Goal: Transaction & Acquisition: Purchase product/service

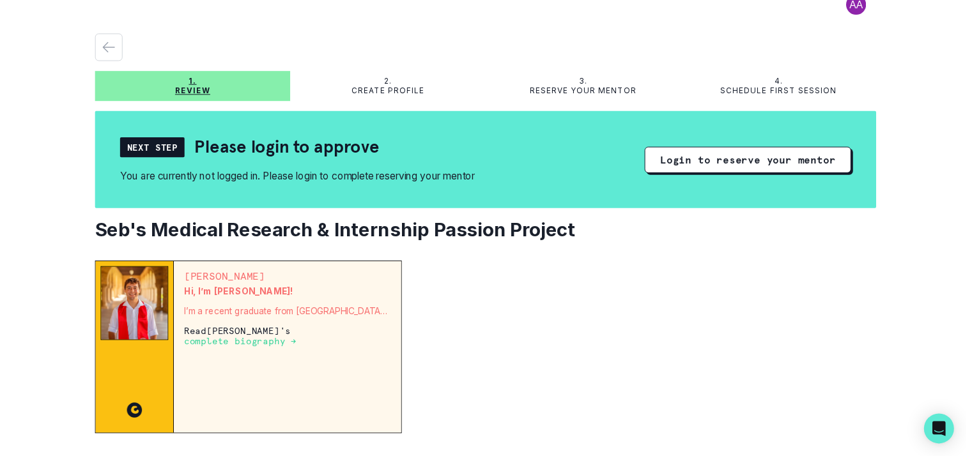
scroll to position [15, 0]
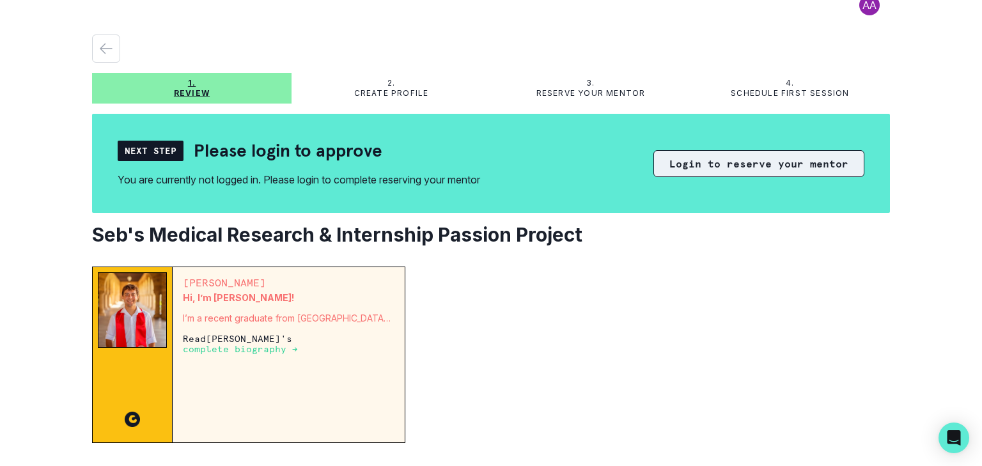
click at [784, 163] on button "Login to reserve your mentor" at bounding box center [758, 163] width 211 height 27
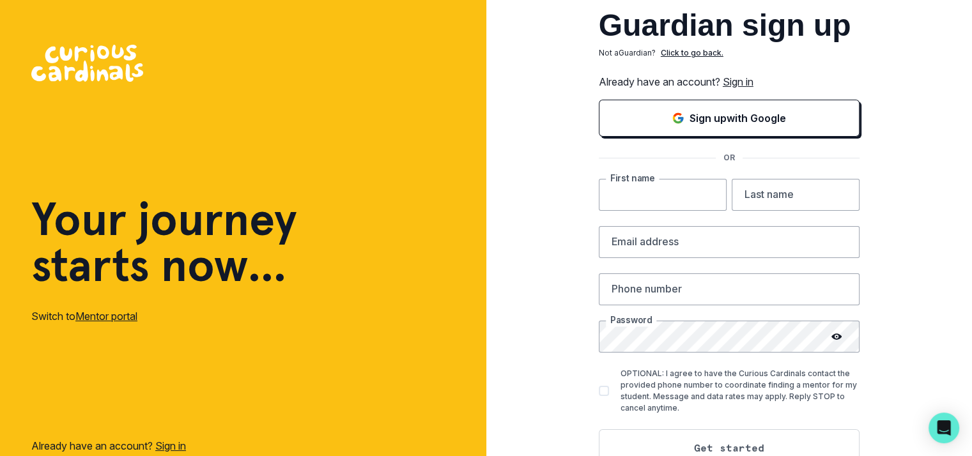
click at [687, 197] on input "text" at bounding box center [663, 195] width 128 height 32
type input "[PERSON_NAME]"
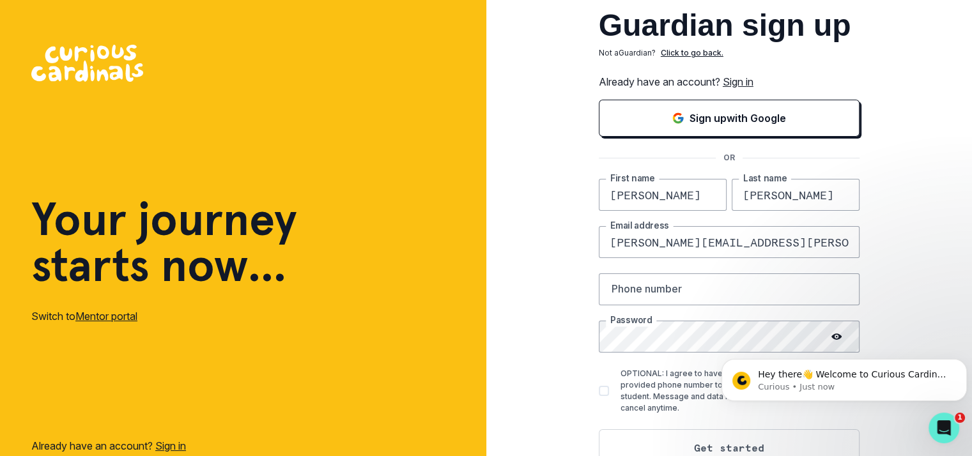
type input "[PERSON_NAME][EMAIL_ADDRESS][PERSON_NAME][DOMAIN_NAME]"
type input "9109295772"
click at [837, 337] on html "Hey there👋 Welcome to Curious Cardinals 🙌 Take a look around! If you have any q…" at bounding box center [845, 376] width 256 height 89
click at [838, 335] on html "Hey there👋 Welcome to Curious Cardinals 🙌 Take a look around! If you have any q…" at bounding box center [845, 376] width 256 height 89
click at [896, 326] on div "Guardian sign up Not a Guardian ? Click to go back. Already have an account? Si…" at bounding box center [729, 249] width 486 height 499
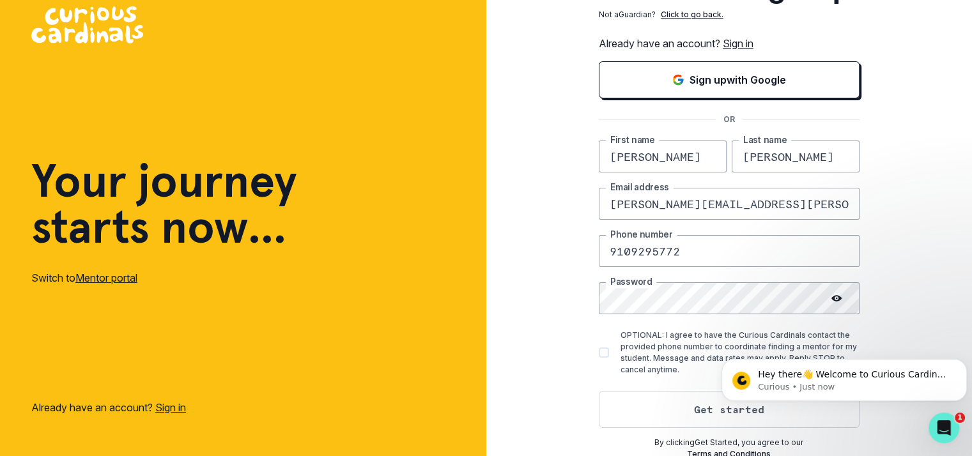
scroll to position [40, 0]
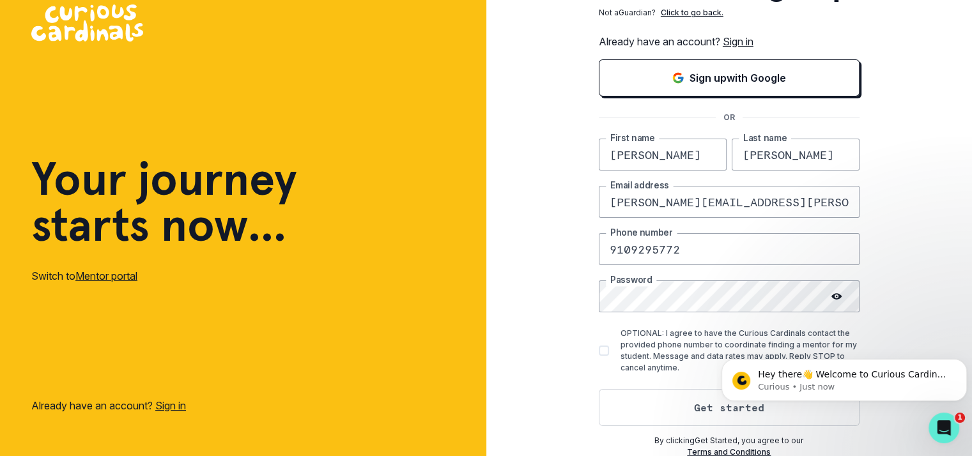
click at [609, 346] on span at bounding box center [604, 351] width 10 height 10
click at [599, 351] on input "OPTIONAL: I agree to have the Curious Cardinals contact the provided phone numb…" at bounding box center [598, 351] width 1 height 1
checkbox input "true"
click at [837, 296] on circle at bounding box center [836, 297] width 2 height 2
click at [694, 408] on button "Get started" at bounding box center [729, 407] width 261 height 37
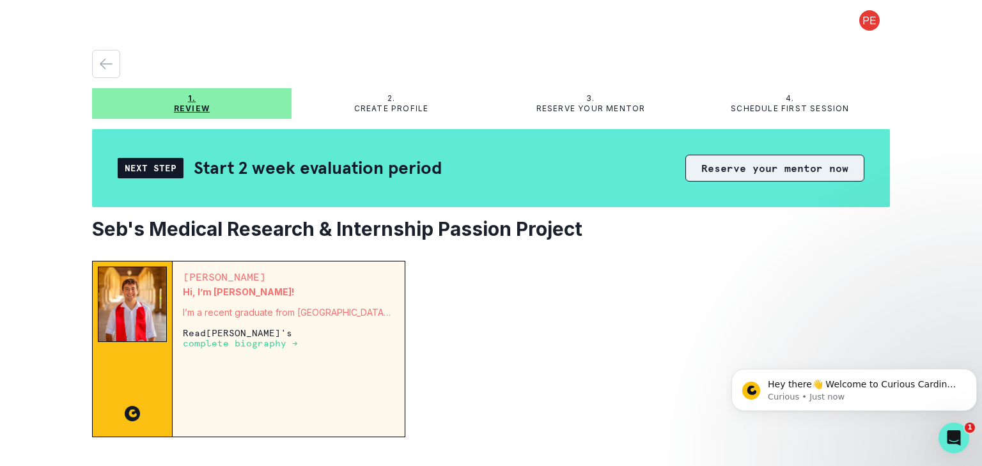
click at [738, 172] on button "Reserve your mentor now" at bounding box center [774, 168] width 179 height 27
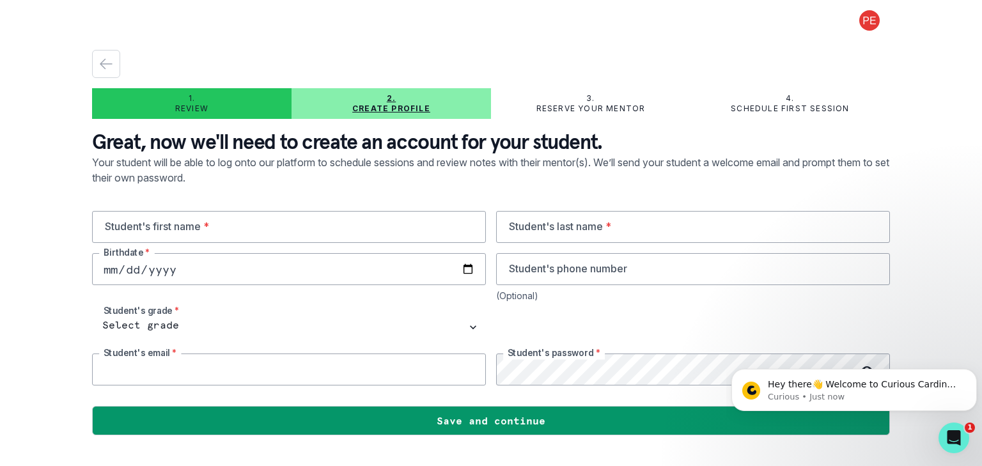
type input "[PERSON_NAME][EMAIL_ADDRESS][PERSON_NAME][DOMAIN_NAME]"
click at [415, 231] on input "text" at bounding box center [289, 227] width 394 height 32
type input "[PERSON_NAME]"
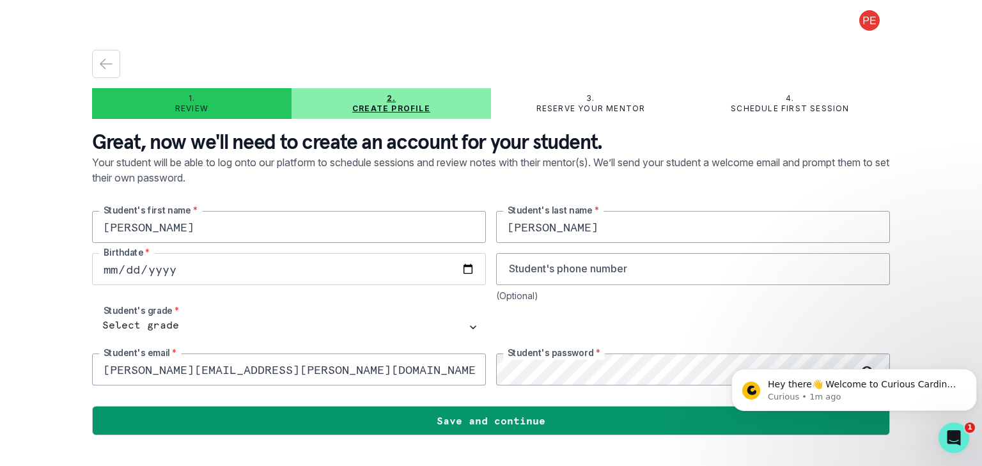
type input "[PERSON_NAME]"
click at [185, 266] on input "date" at bounding box center [289, 269] width 394 height 32
type input "[DATE]"
click at [601, 268] on input "tel" at bounding box center [693, 269] width 394 height 32
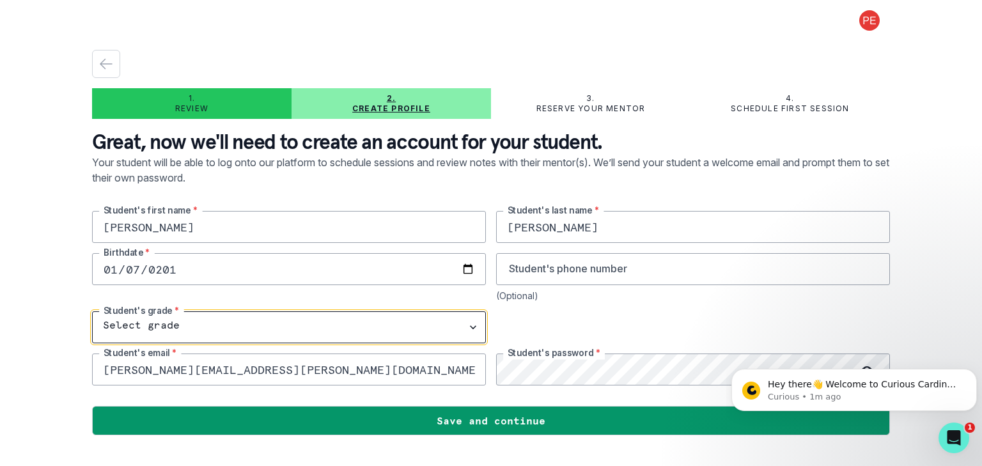
click at [471, 325] on select "Select grade 1st Grade 2nd Grade 3rd Grade 4th Grade 5th Grade 6th Grade 7th Gr…" at bounding box center [289, 327] width 394 height 32
select select "11th Grade"
click at [92, 311] on select "Select grade 1st Grade 2nd Grade 3rd Grade 4th Grade 5th Grade 6th Grade 7th Gr…" at bounding box center [289, 327] width 394 height 32
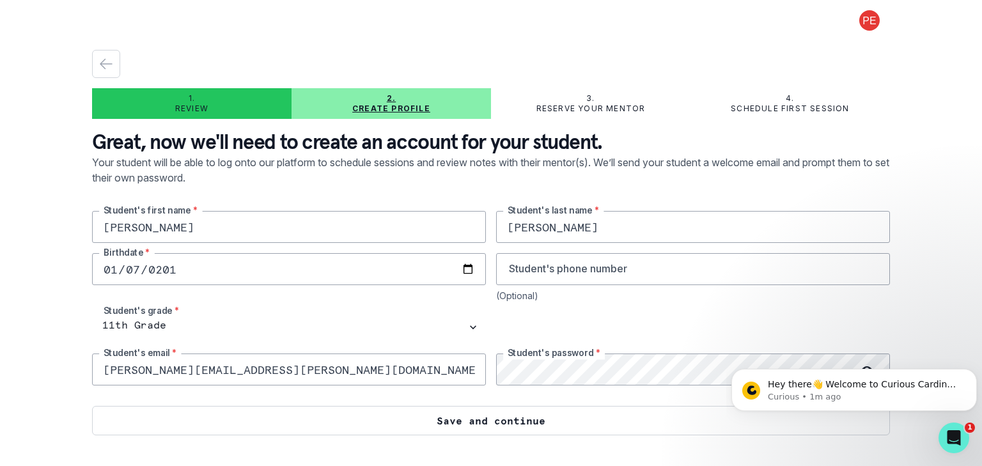
click at [495, 417] on button "Save and continue" at bounding box center [491, 420] width 798 height 29
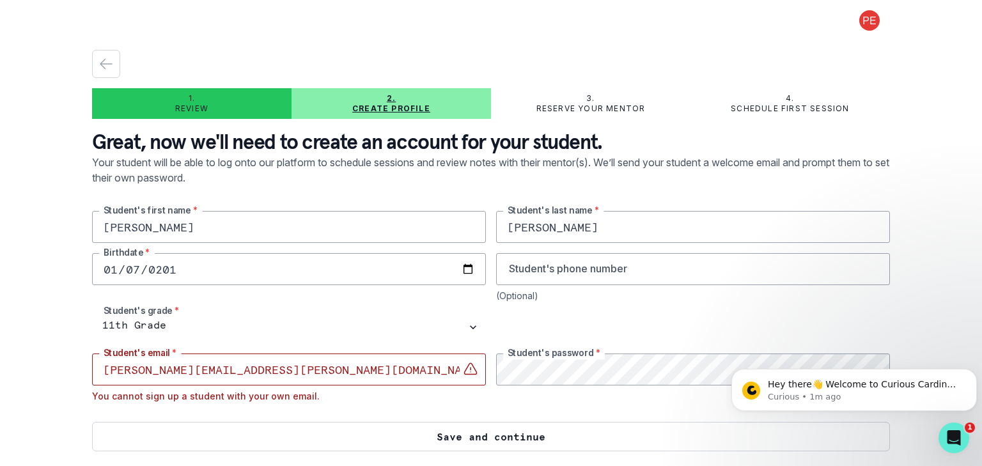
click at [499, 435] on button "Save and continue" at bounding box center [491, 436] width 798 height 29
click at [505, 438] on button "Save and continue" at bounding box center [491, 436] width 798 height 29
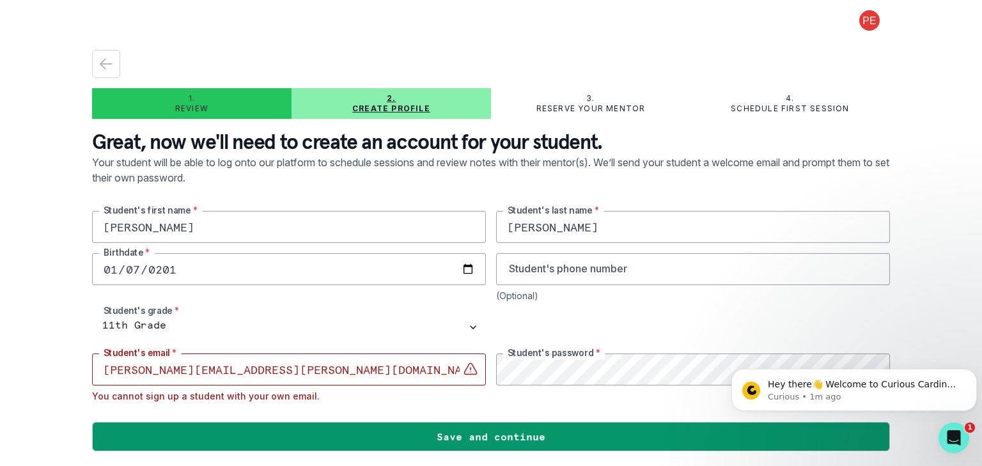
click at [341, 374] on input "[PERSON_NAME][EMAIL_ADDRESS][PERSON_NAME][DOMAIN_NAME]" at bounding box center [289, 369] width 394 height 32
type input "p"
type input "[EMAIL_ADDRESS][DOMAIN_NAME]"
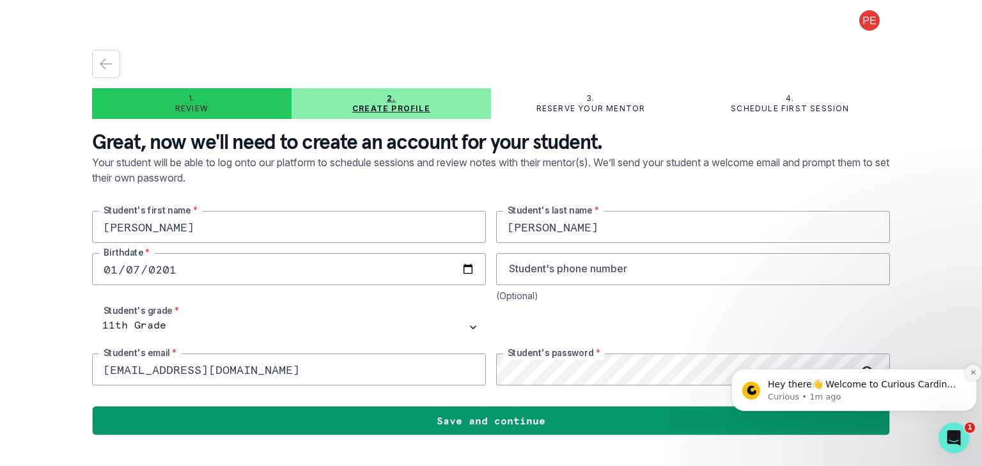
click at [975, 373] on icon "Dismiss notification" at bounding box center [973, 372] width 7 height 7
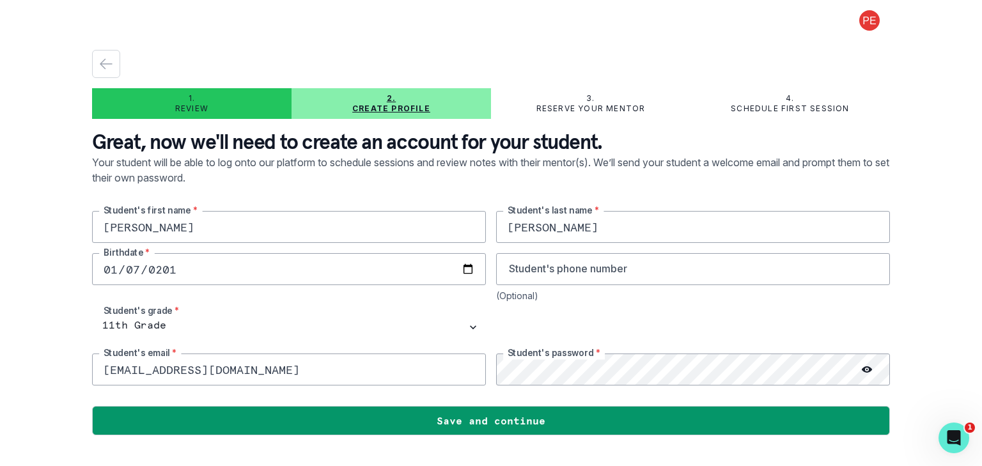
click at [865, 368] on icon at bounding box center [867, 369] width 10 height 10
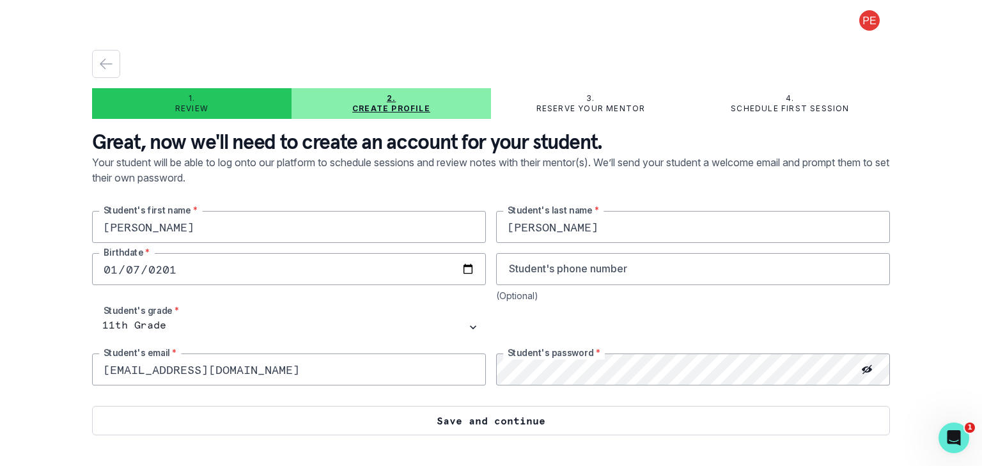
click at [479, 421] on button "Save and continue" at bounding box center [491, 420] width 798 height 29
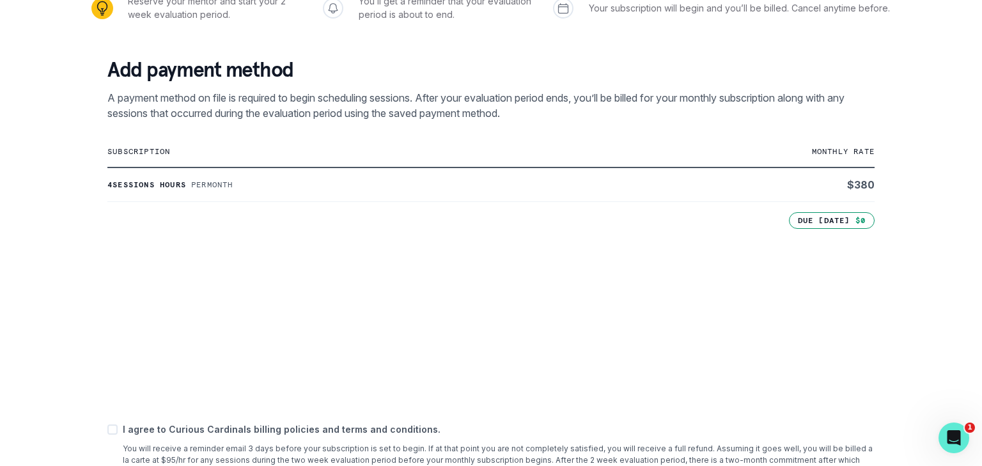
scroll to position [186, 0]
click at [699, 410] on div "Add payment method A payment method on file is required to begin scheduling ses…" at bounding box center [491, 281] width 798 height 483
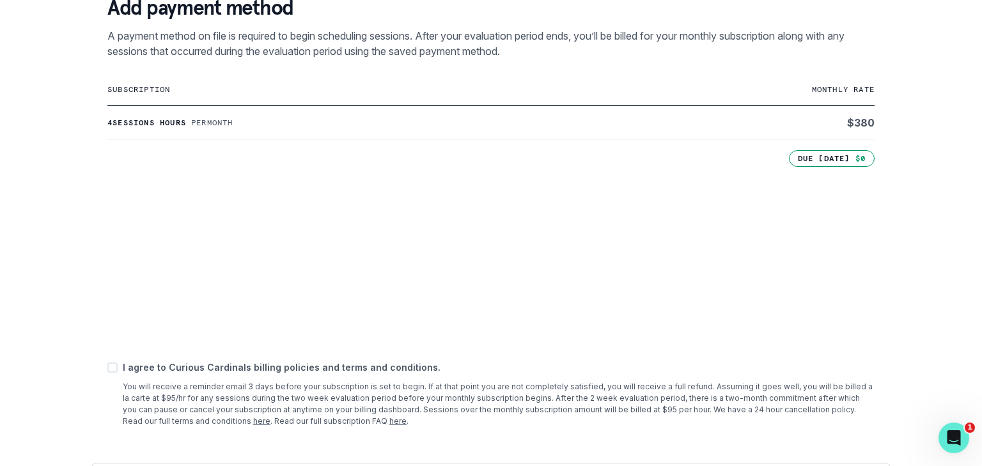
scroll to position [250, 0]
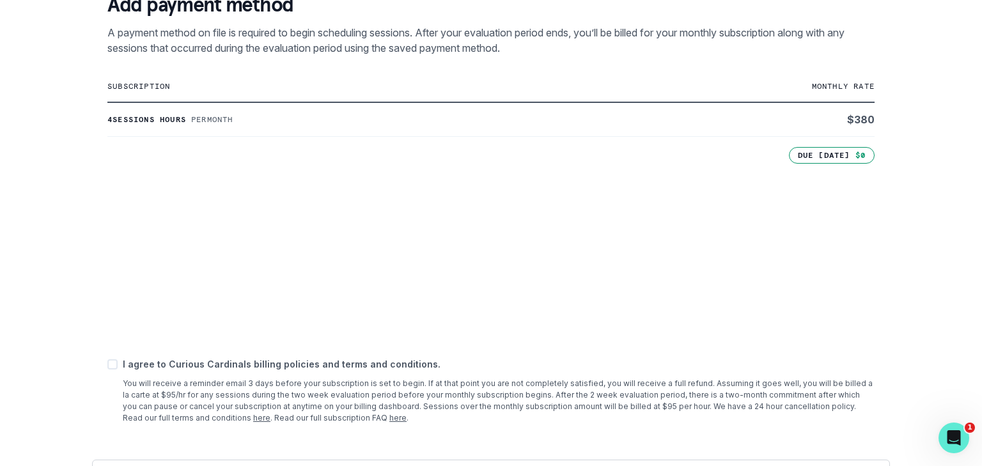
click at [112, 360] on span at bounding box center [112, 364] width 10 height 10
click at [107, 364] on input "checkbox" at bounding box center [107, 364] width 1 height 1
checkbox input "true"
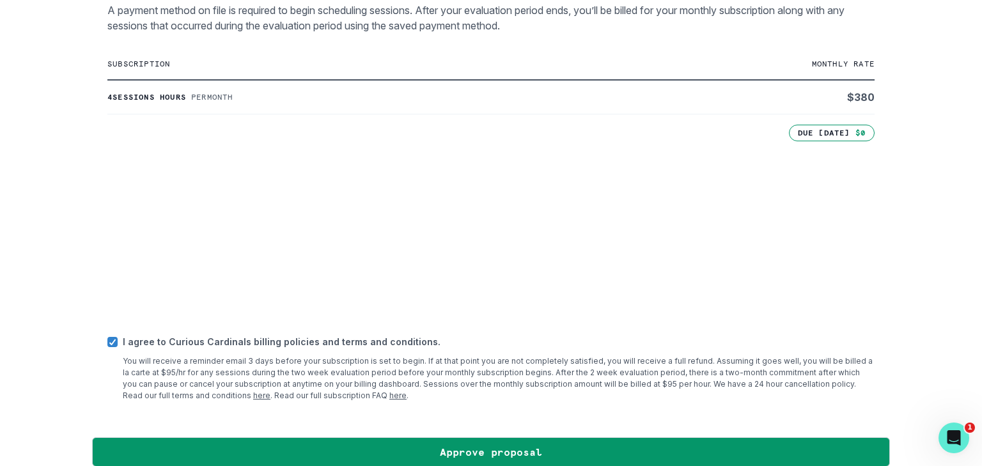
scroll to position [288, 0]
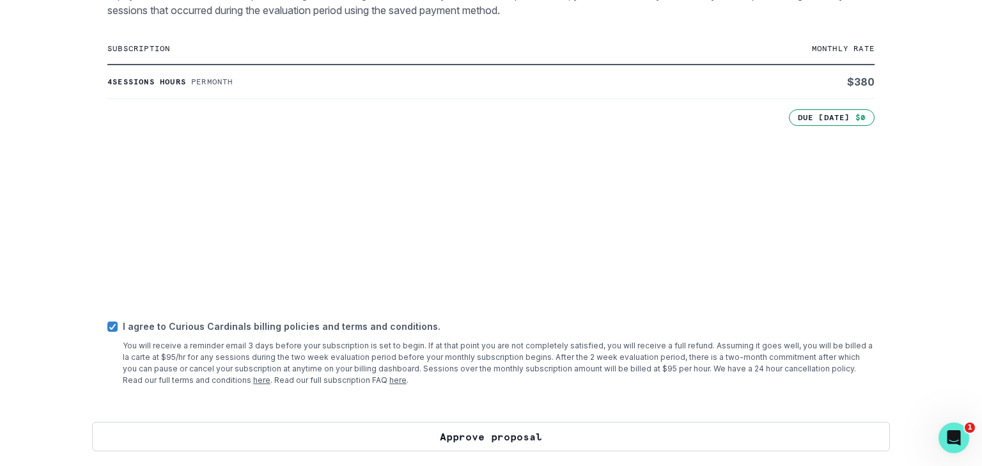
click at [469, 436] on button "Approve proposal" at bounding box center [491, 436] width 798 height 29
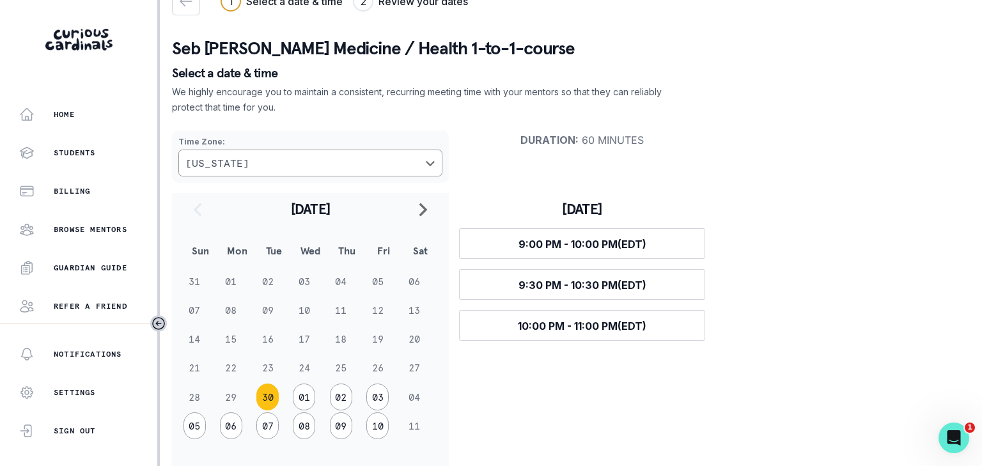
scroll to position [32, 0]
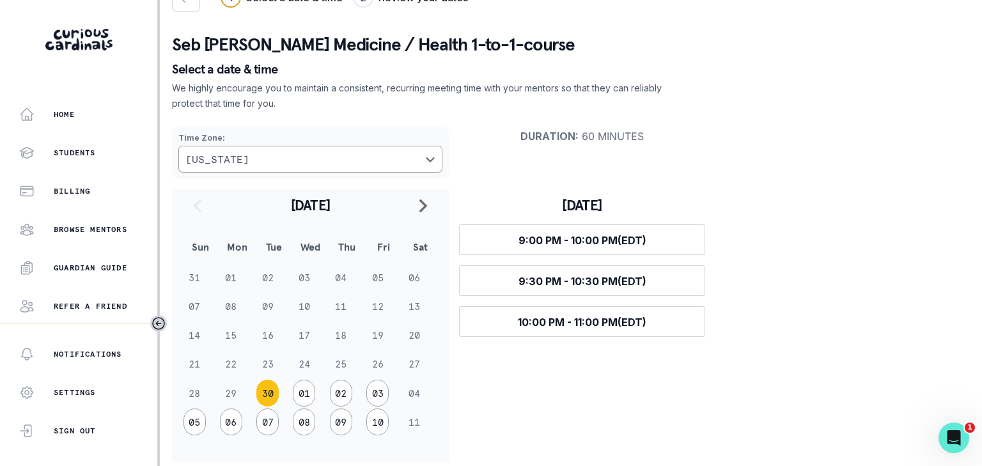
click at [414, 396] on td "04" at bounding box center [420, 393] width 36 height 29
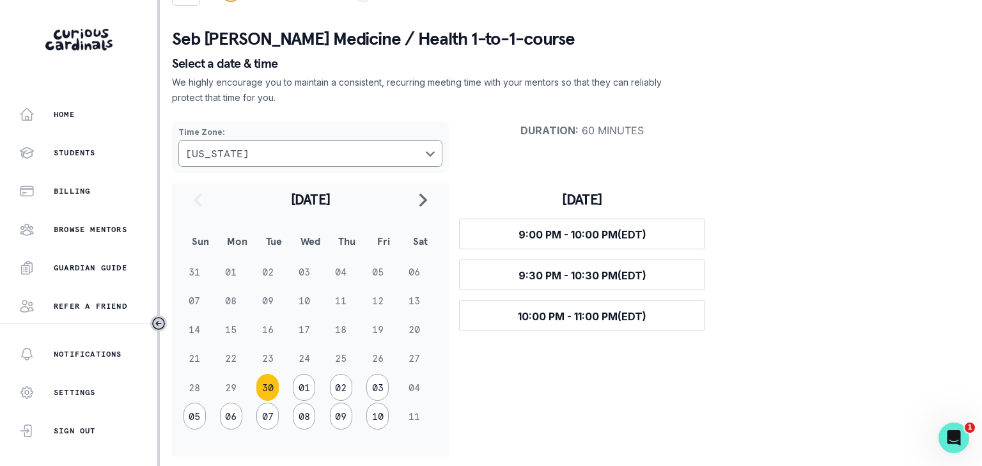
scroll to position [43, 0]
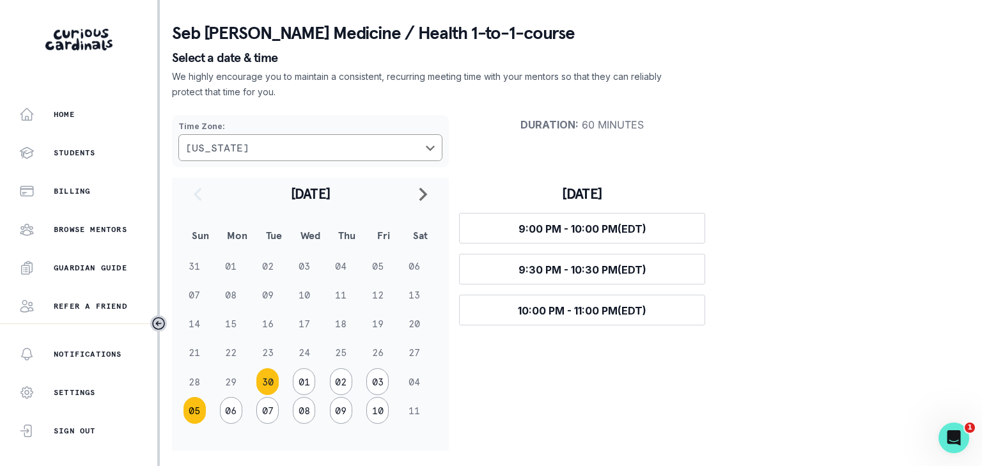
click at [196, 414] on button "05" at bounding box center [194, 410] width 22 height 27
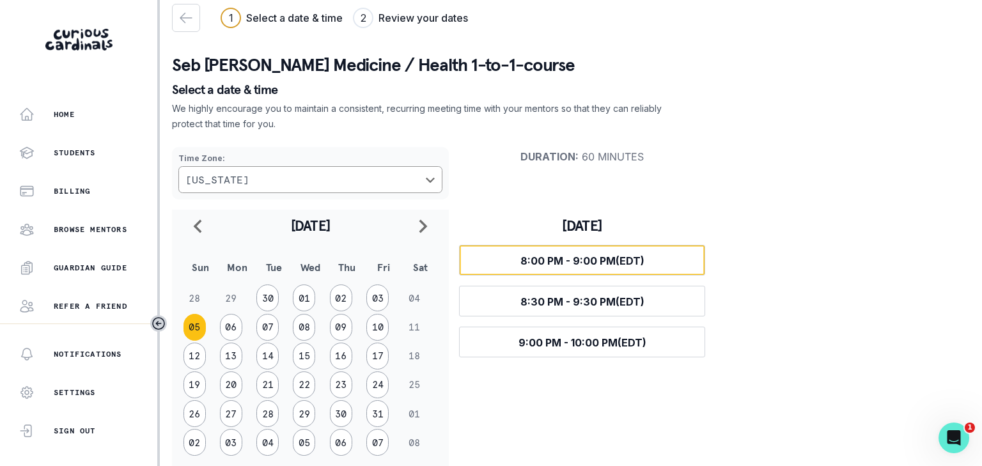
scroll to position [12, 0]
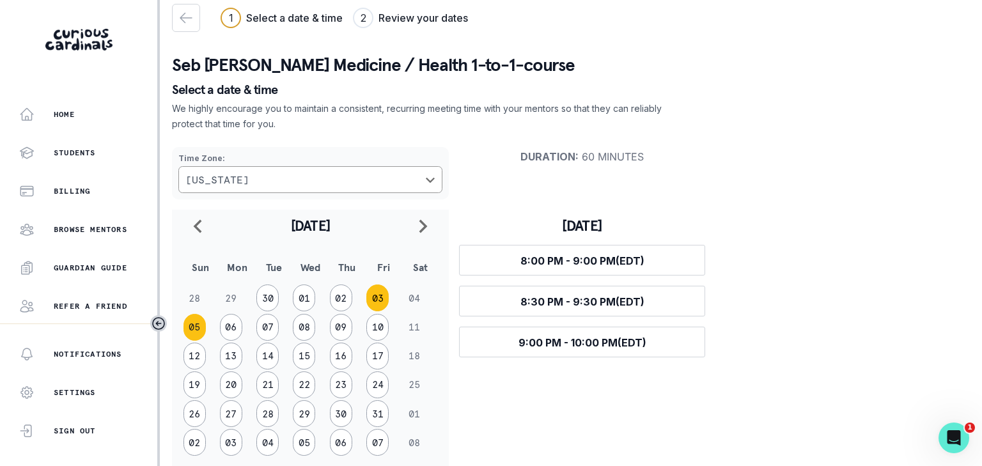
click at [376, 304] on button "03" at bounding box center [377, 297] width 22 height 27
click at [346, 302] on button "02" at bounding box center [341, 297] width 22 height 27
click at [311, 297] on button "01" at bounding box center [304, 297] width 22 height 27
click at [267, 299] on button "30" at bounding box center [267, 297] width 22 height 27
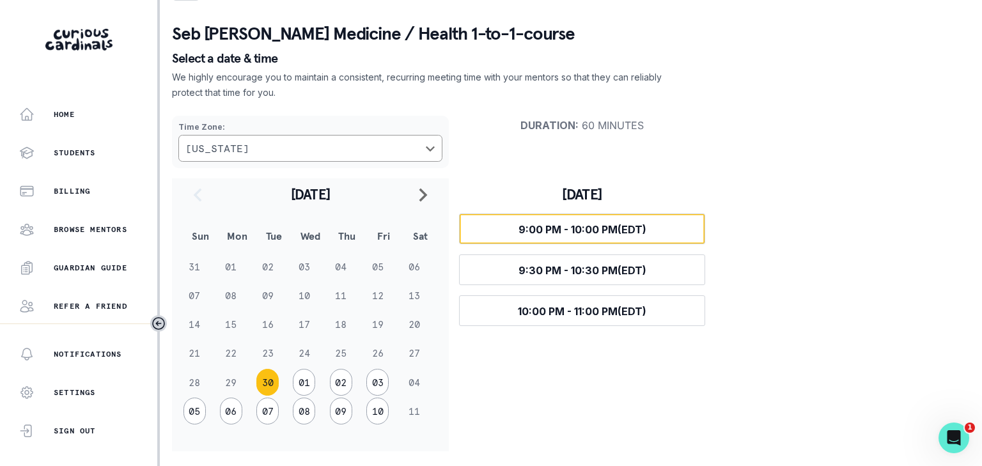
scroll to position [43, 0]
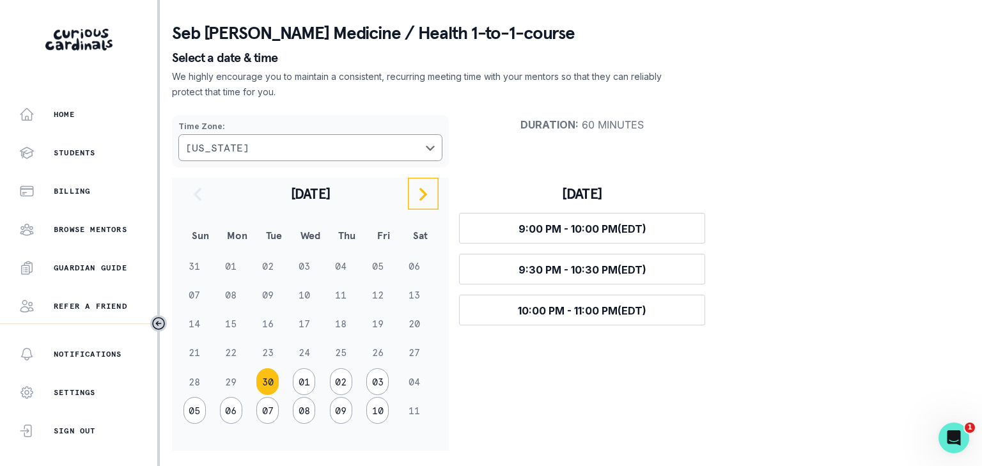
click at [426, 194] on icon "navigate to next month" at bounding box center [423, 193] width 8 height 13
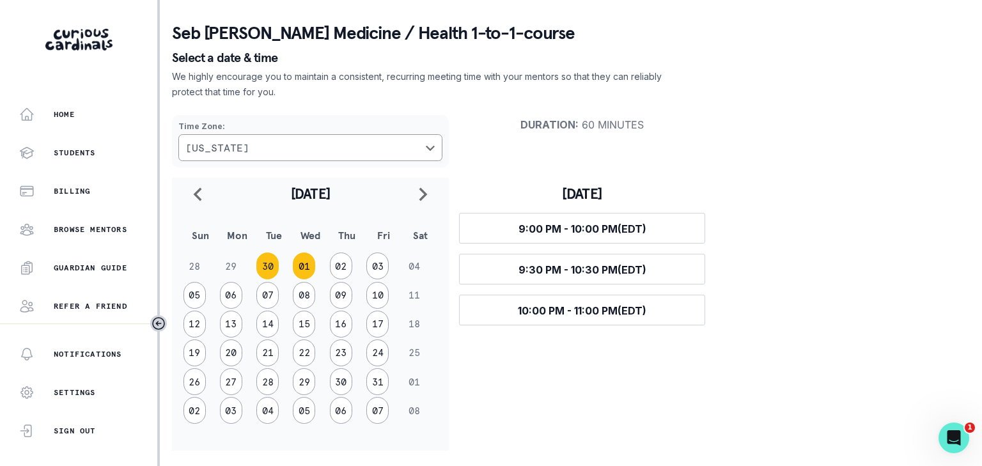
click at [307, 267] on button "01" at bounding box center [304, 265] width 22 height 27
click at [342, 264] on button "02" at bounding box center [341, 265] width 22 height 27
click at [195, 193] on icon "navigate to previous month" at bounding box center [198, 193] width 8 height 13
click at [378, 414] on button "10" at bounding box center [377, 410] width 22 height 27
click at [194, 289] on button "05" at bounding box center [194, 295] width 22 height 27
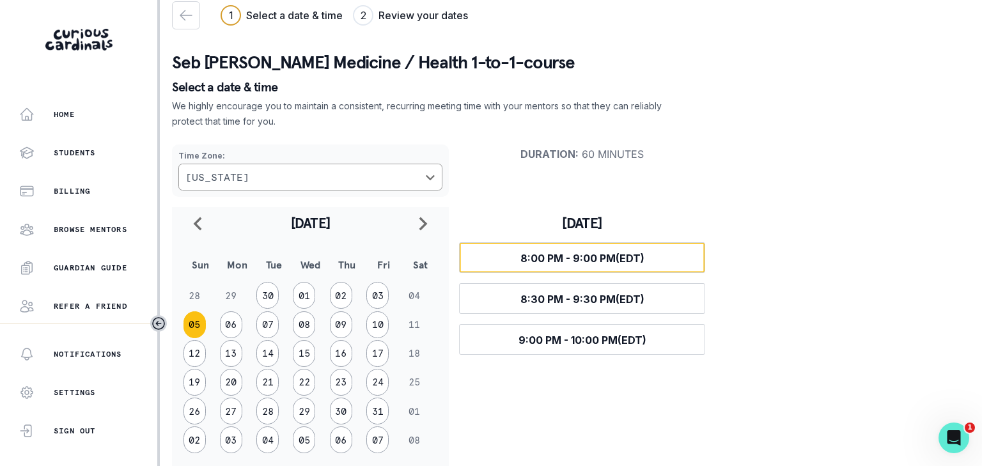
scroll to position [0, 0]
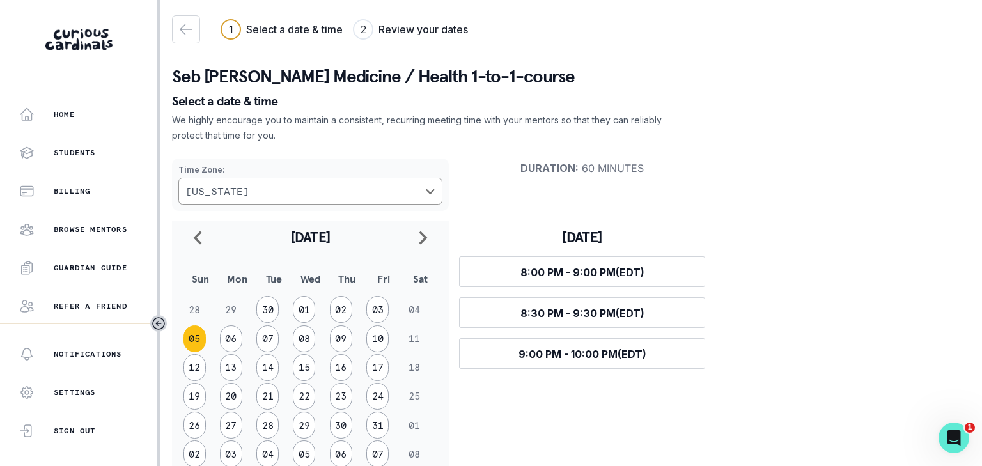
click at [412, 310] on td "04" at bounding box center [420, 309] width 36 height 29
click at [413, 311] on td "04" at bounding box center [420, 309] width 36 height 29
